Goal: Find specific fact: Find specific fact

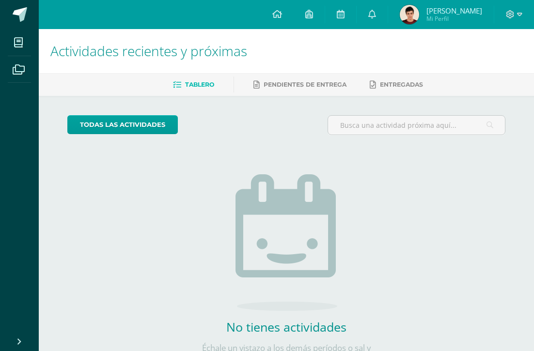
click at [419, 17] on img at bounding box center [409, 14] width 19 height 19
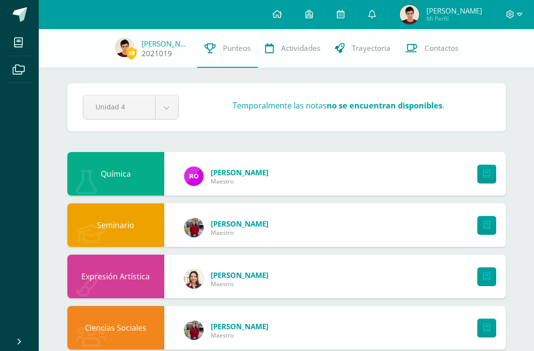
click at [167, 45] on link "[PERSON_NAME]" at bounding box center [165, 44] width 48 height 10
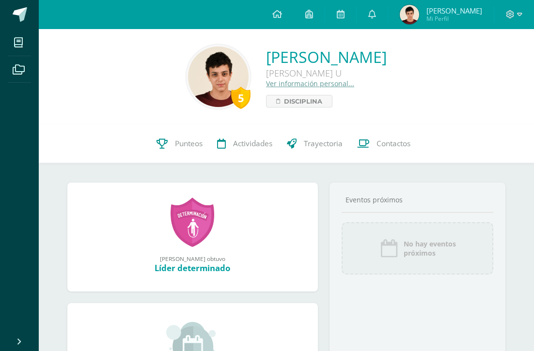
click at [266, 83] on link "Ver información personal..." at bounding box center [310, 83] width 88 height 9
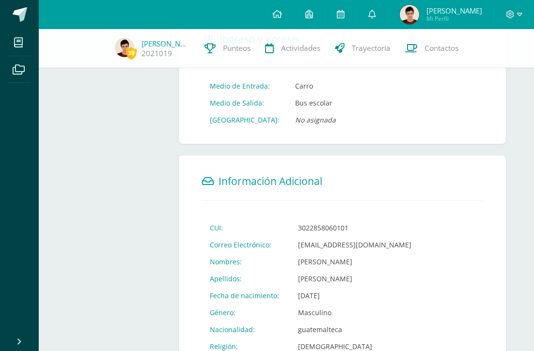
scroll to position [209, 0]
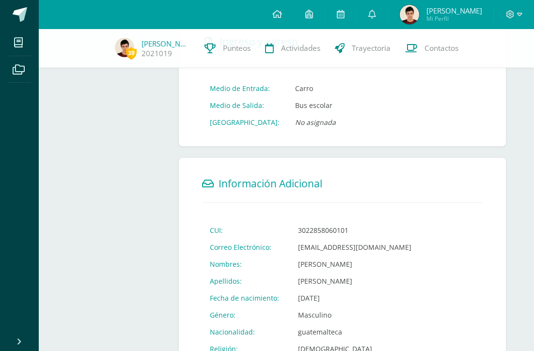
click at [305, 233] on td "3022858060101" at bounding box center [354, 230] width 129 height 17
copy td "3022858060101"
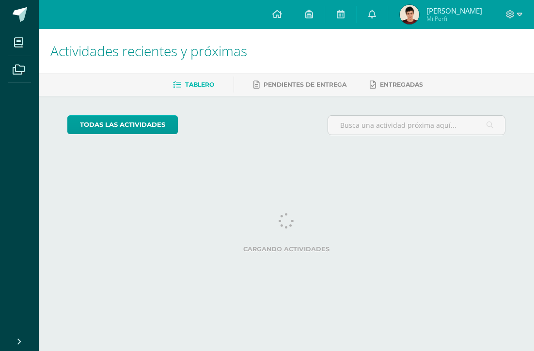
click at [419, 16] on img at bounding box center [409, 14] width 19 height 19
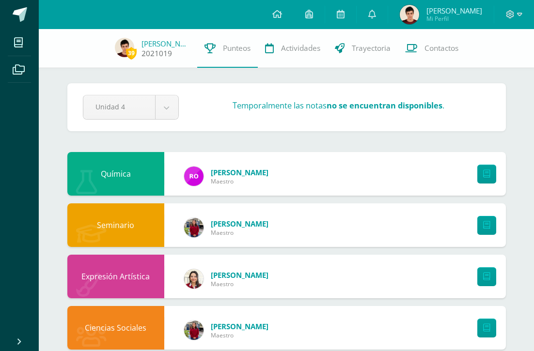
click at [161, 49] on link "2021019" at bounding box center [156, 53] width 31 height 10
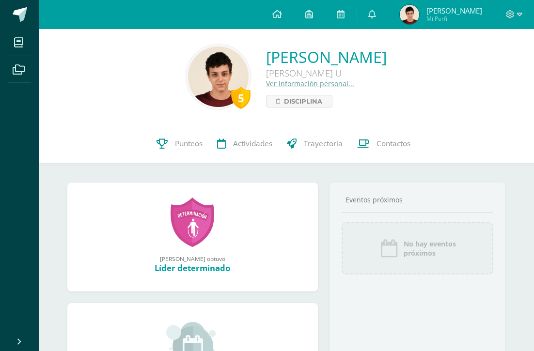
click at [266, 85] on link "Ver información personal..." at bounding box center [310, 83] width 88 height 9
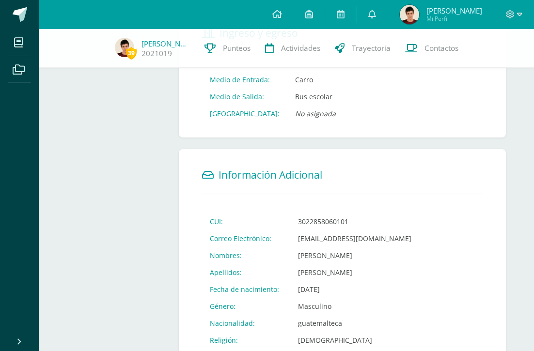
scroll to position [269, 0]
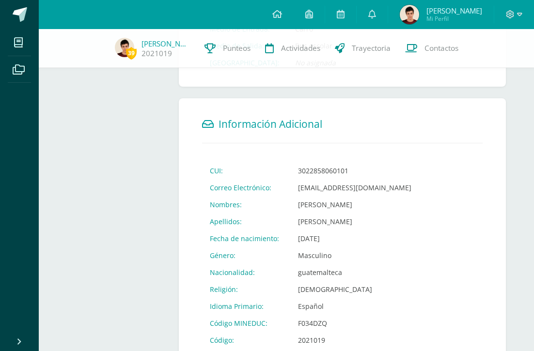
click at [322, 169] on td "3022858060101" at bounding box center [354, 170] width 129 height 17
copy td "3022858060101"
